Goal: Book appointment/travel/reservation

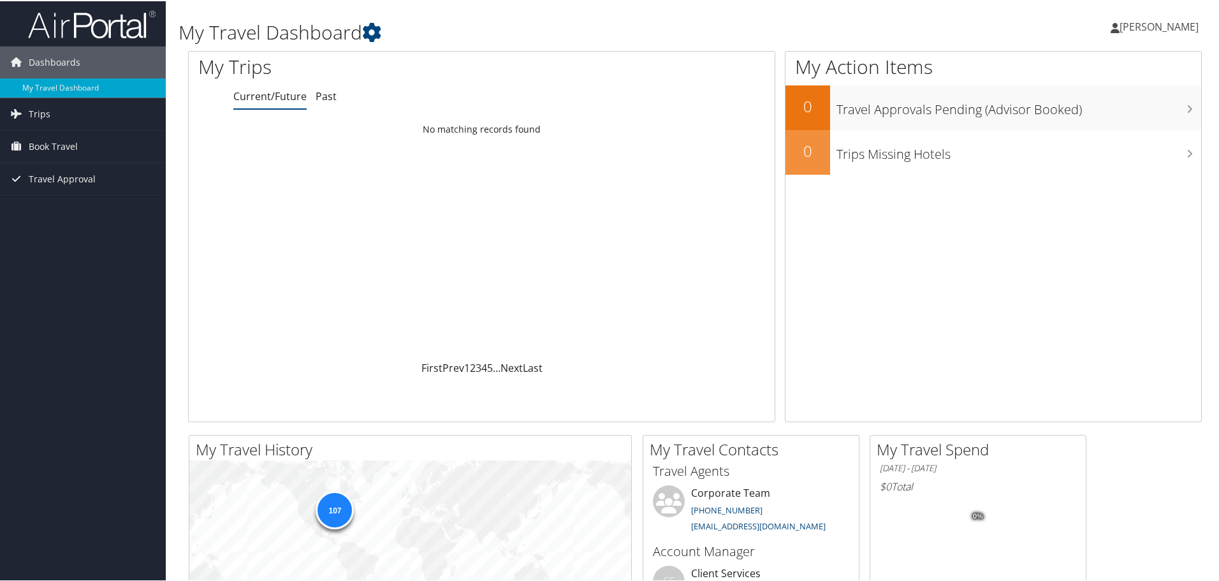
click at [1140, 24] on span "[PERSON_NAME]" at bounding box center [1158, 25] width 79 height 14
click at [942, 289] on div "My Action Items 0 Travel Approvals Pending (Advisor Booked) 0 Trips Missing Hot…" at bounding box center [993, 235] width 417 height 371
click at [29, 143] on span "Book Travel" at bounding box center [53, 145] width 49 height 32
click at [40, 210] on link "Book/Manage Online Trips" at bounding box center [83, 208] width 166 height 19
